Goal: Find specific page/section: Find specific page/section

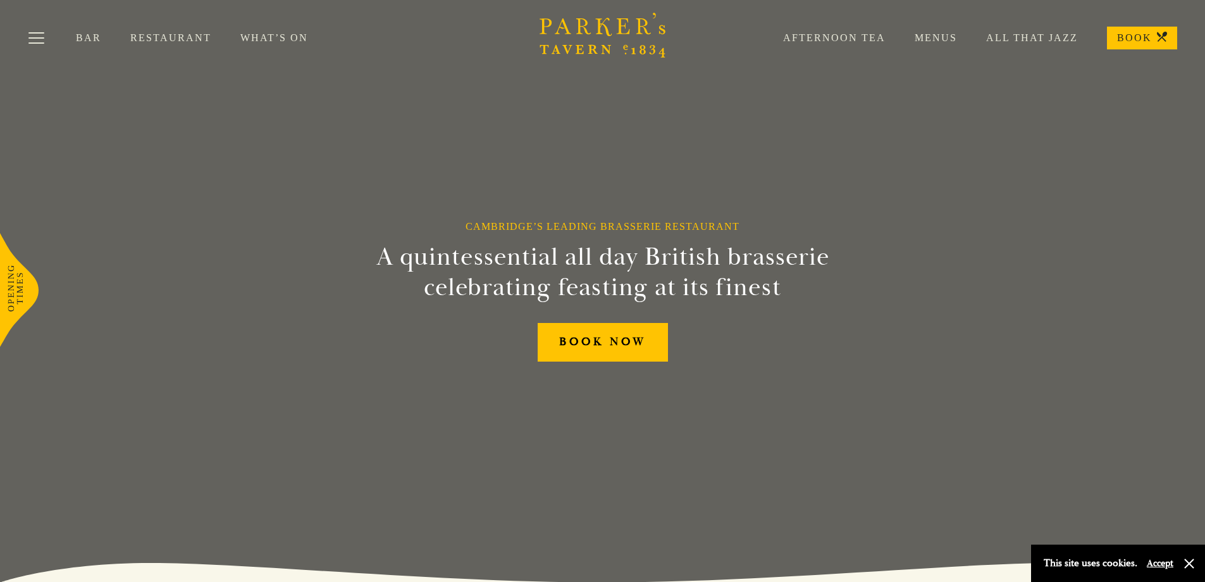
click at [938, 37] on link "Menus" at bounding box center [922, 38] width 72 height 13
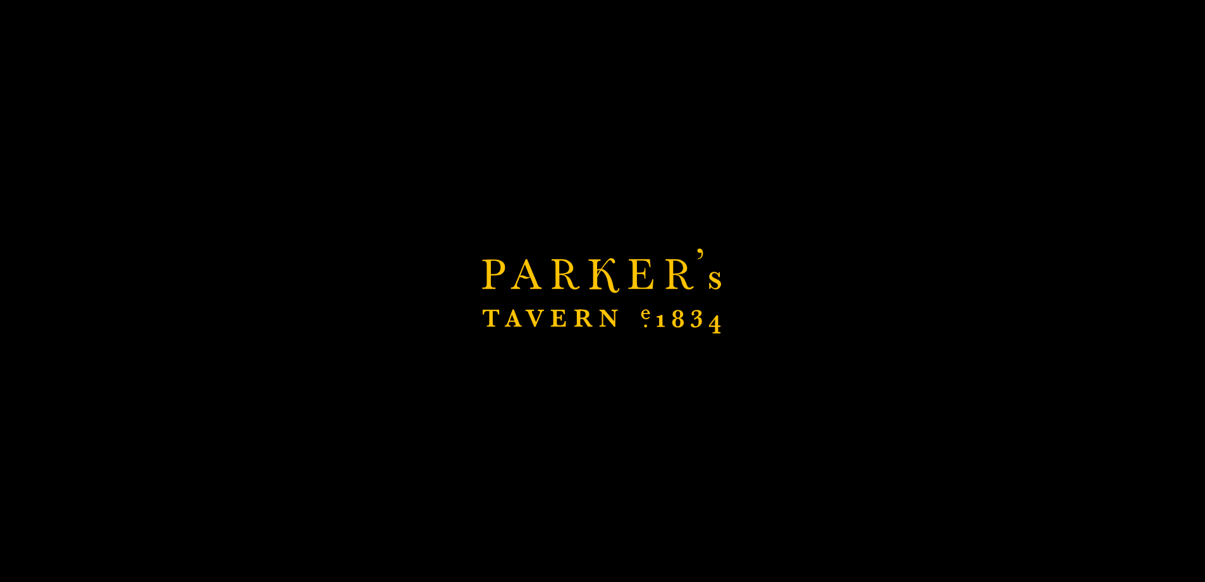
scroll to position [633, 0]
click at [604, 184] on div "Brasserie Restaurant [GEOGRAPHIC_DATA] | [PERSON_NAME] Tavern Cambridge [PERSON…" at bounding box center [602, 291] width 1205 height 582
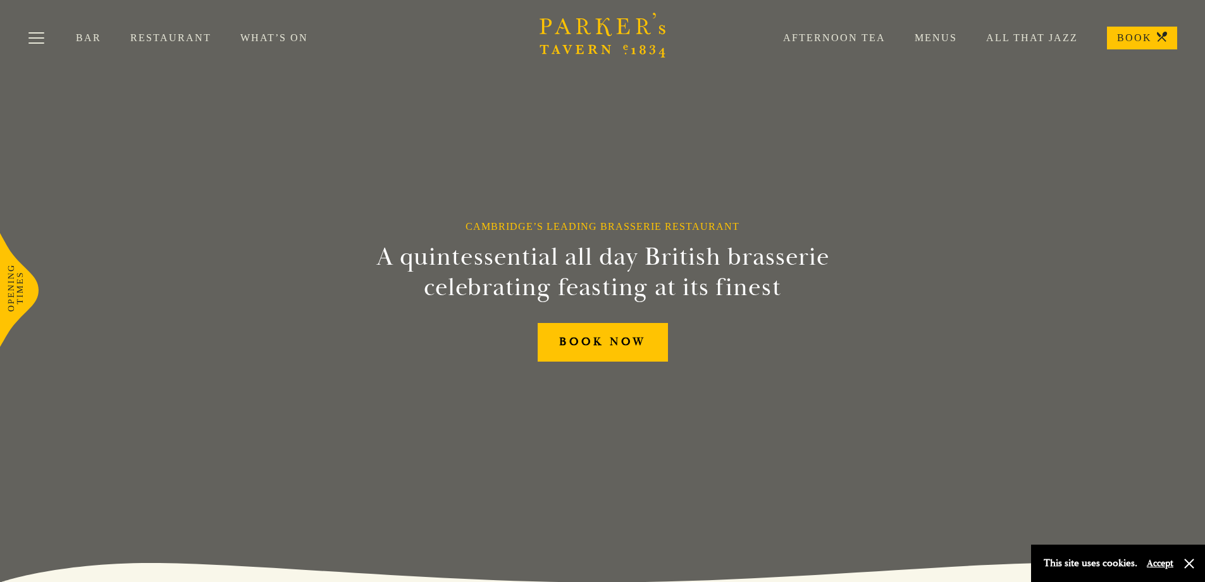
click at [943, 35] on link "Menus" at bounding box center [922, 38] width 72 height 13
